Goal: Find contact information: Find contact information

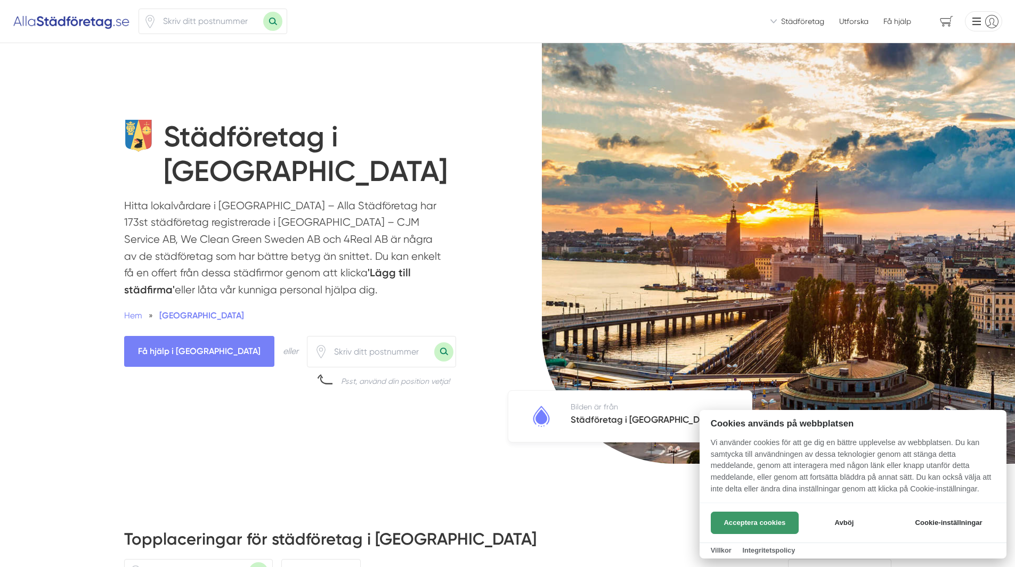
click at [764, 516] on button "Acceptera cookies" at bounding box center [755, 523] width 88 height 22
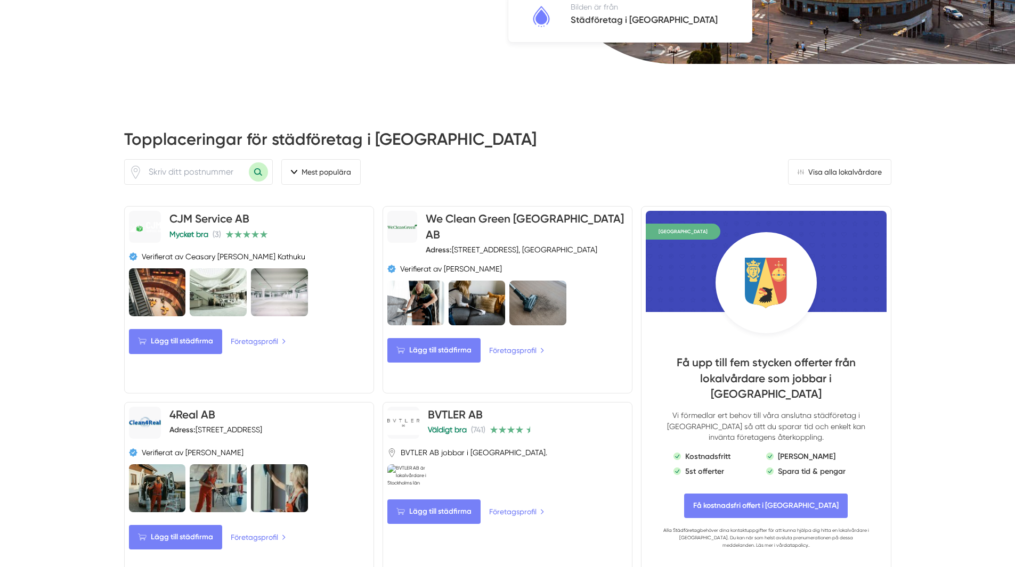
scroll to position [426, 0]
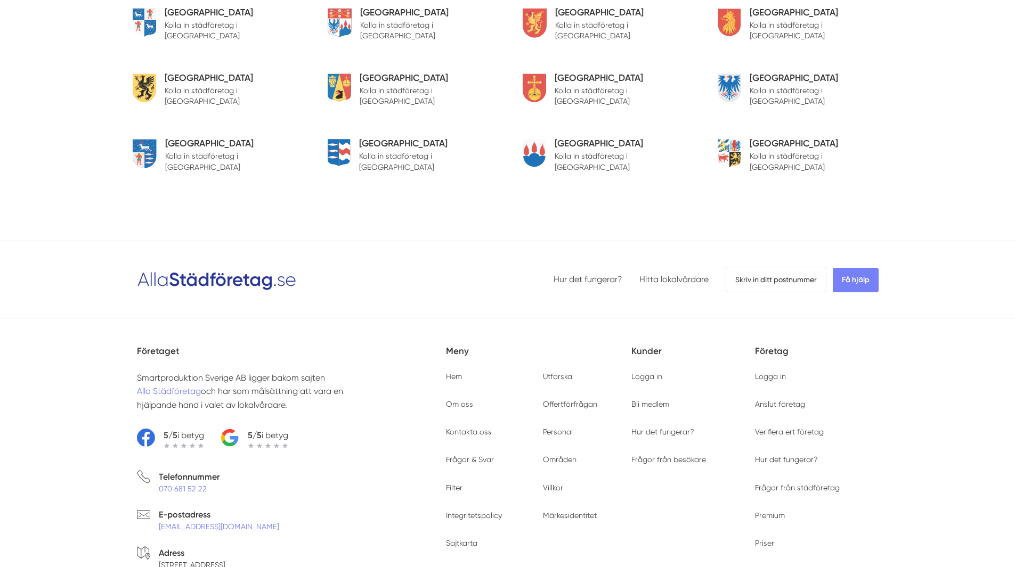
scroll to position [3143, 0]
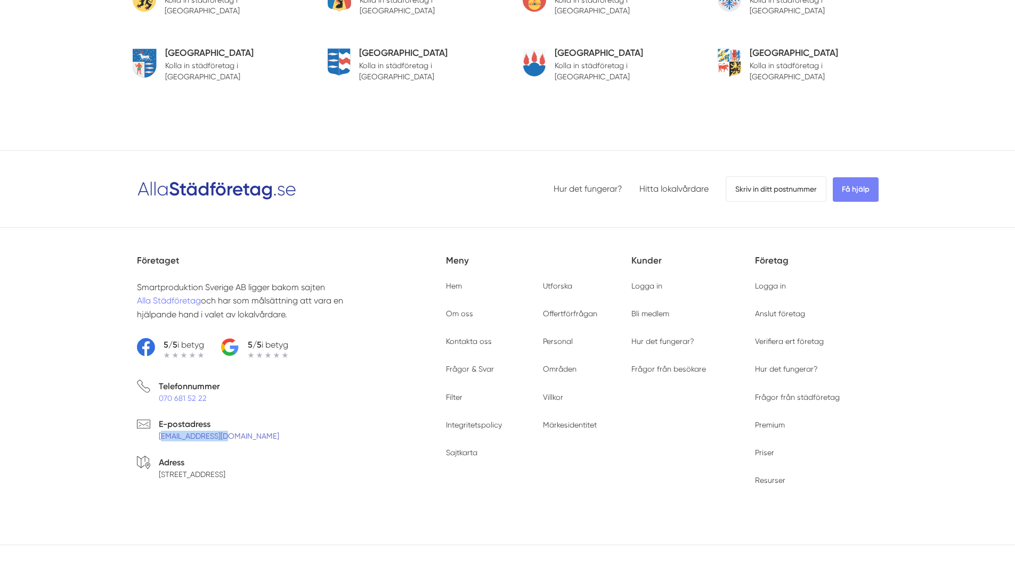
drag, startPoint x: 225, startPoint y: 379, endPoint x: 160, endPoint y: 379, distance: 65.0
click at [160, 418] on li "E-postadress info@allaorder.se" at bounding box center [291, 433] width 309 height 30
drag, startPoint x: 141, startPoint y: 378, endPoint x: 155, endPoint y: 381, distance: 14.1
click at [152, 418] on li "E-postadress info@allaorder.se" at bounding box center [291, 433] width 309 height 30
drag, startPoint x: 152, startPoint y: 375, endPoint x: 238, endPoint y: 384, distance: 86.2
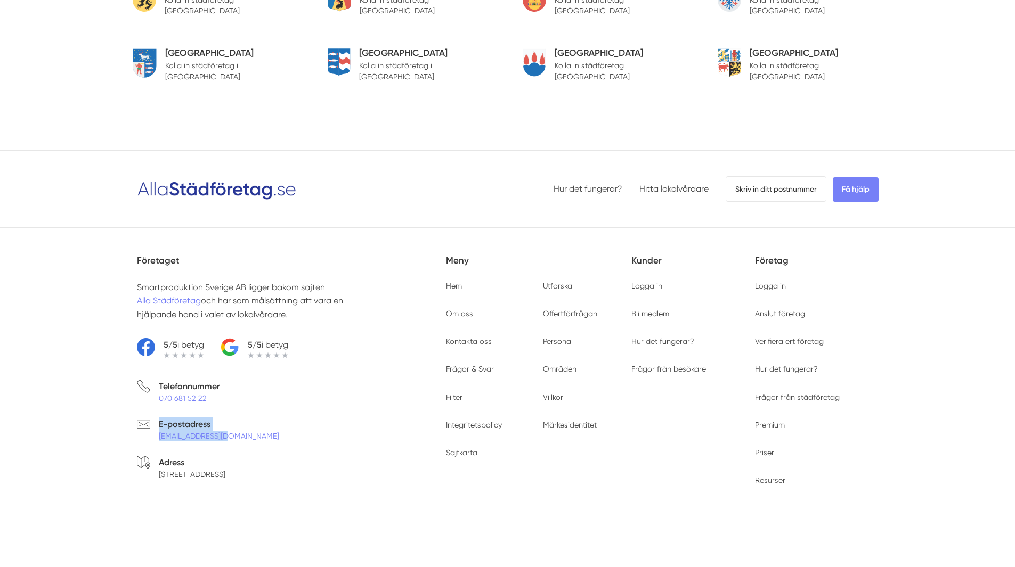
click at [238, 418] on li "E-postadress info@allaorder.se" at bounding box center [291, 433] width 309 height 30
drag, startPoint x: 222, startPoint y: 379, endPoint x: 156, endPoint y: 379, distance: 65.5
click at [156, 418] on li "E-postadress info@allaorder.se" at bounding box center [291, 433] width 309 height 30
copy link "[EMAIL_ADDRESS][DOMAIN_NAME]"
